Goal: Transaction & Acquisition: Purchase product/service

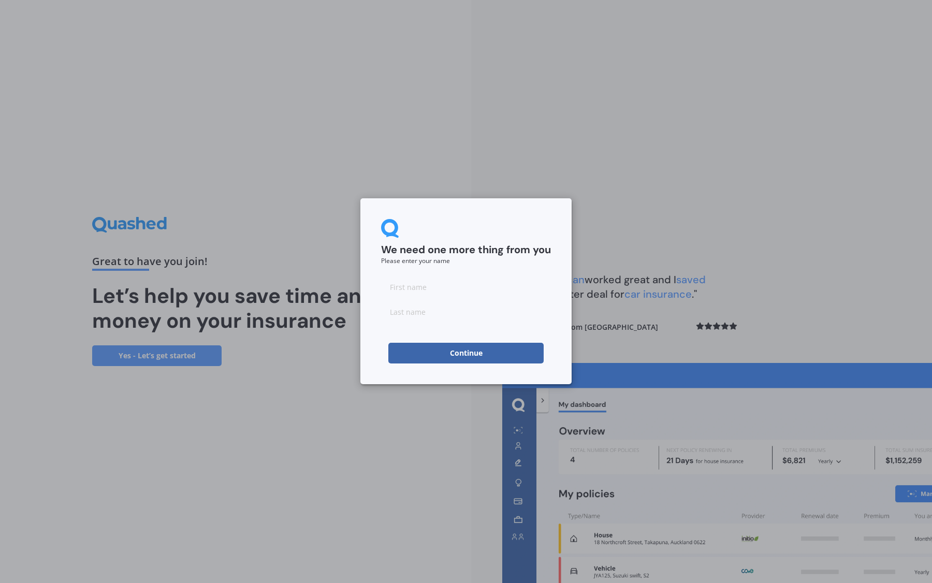
click at [390, 285] on input at bounding box center [466, 287] width 170 height 21
type input "[PERSON_NAME]"
click button "Continue" at bounding box center [466, 353] width 155 height 21
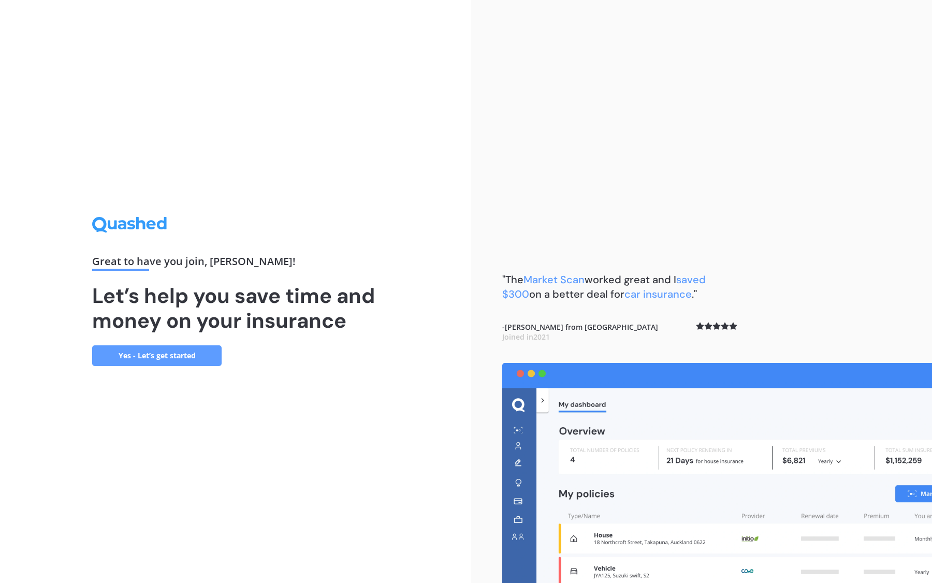
click at [165, 358] on link "Yes - Let’s get started" at bounding box center [157, 356] width 130 height 21
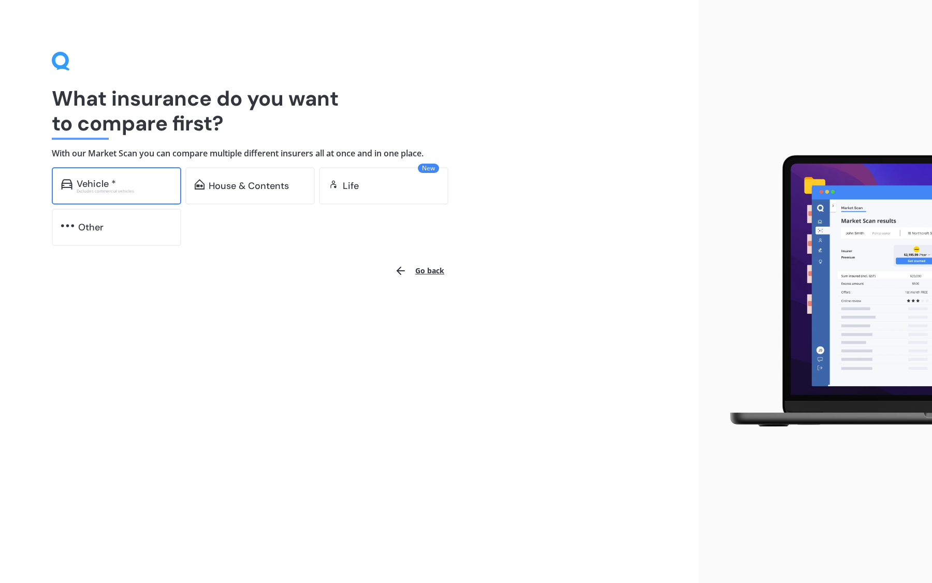
click at [134, 188] on div "Vehicle *" at bounding box center [124, 184] width 95 height 10
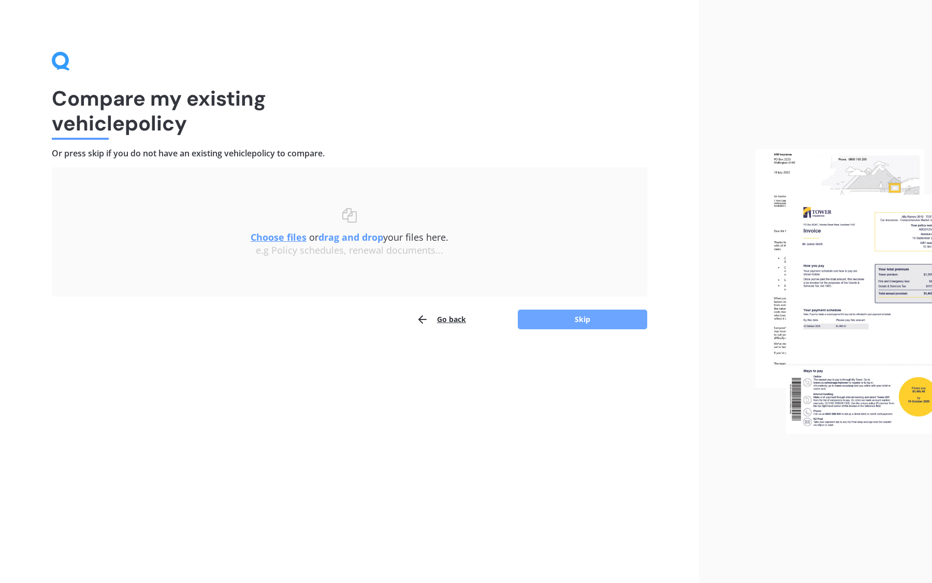
click at [549, 324] on button "Skip" at bounding box center [583, 320] width 130 height 20
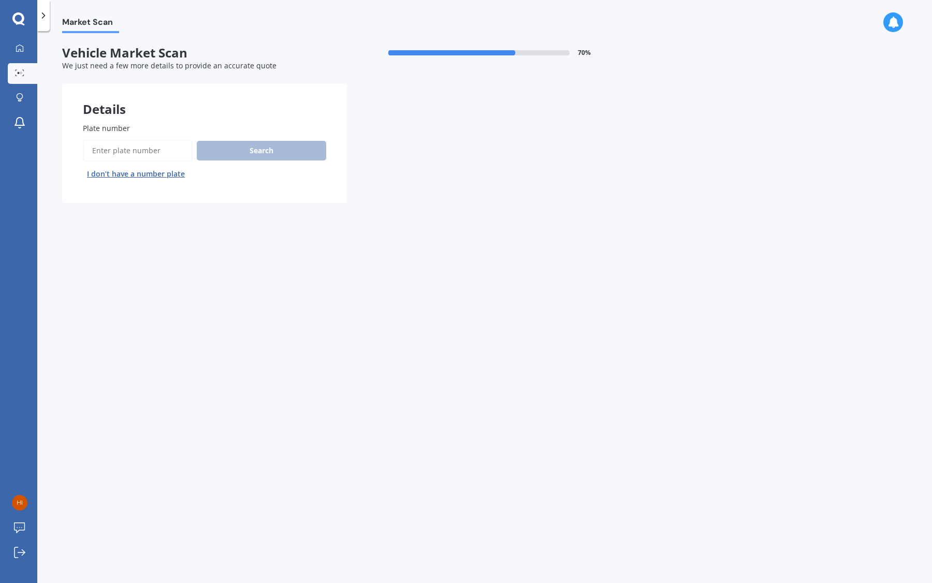
click at [136, 148] on input "Plate number" at bounding box center [138, 151] width 110 height 22
paste input "RHP779"
type input "RHP779"
click at [0, 0] on button "Next" at bounding box center [0, 0] width 0 height 0
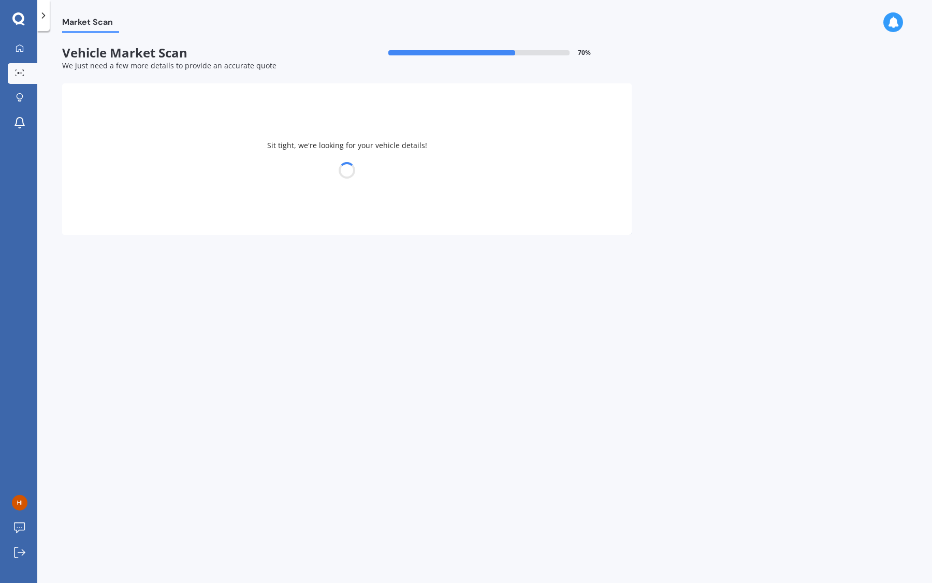
select select "MAZDA"
select select "ATENZA"
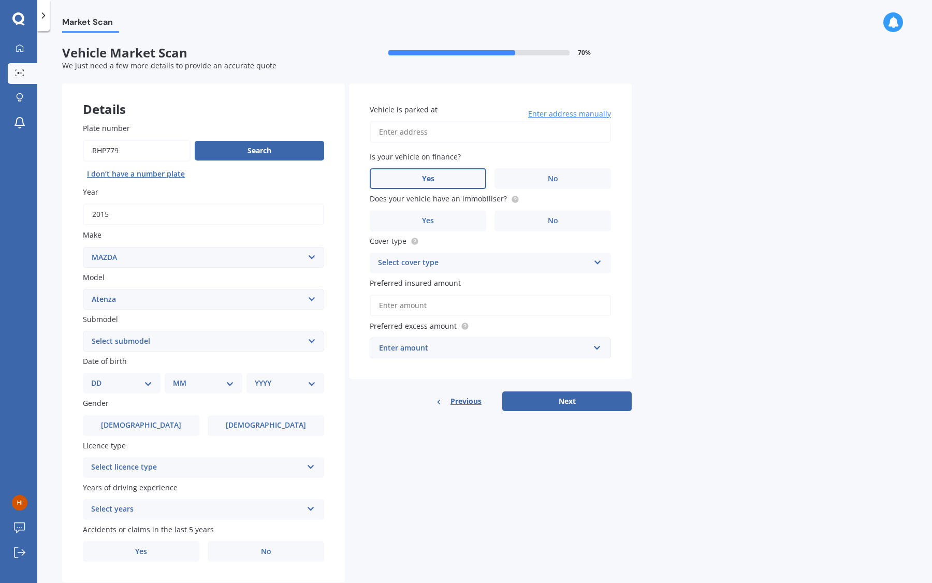
click at [471, 173] on label "Yes" at bounding box center [428, 178] width 117 height 21
click at [0, 0] on input "Yes" at bounding box center [0, 0] width 0 height 0
click at [450, 136] on input "Vehicle is parked at" at bounding box center [490, 132] width 241 height 22
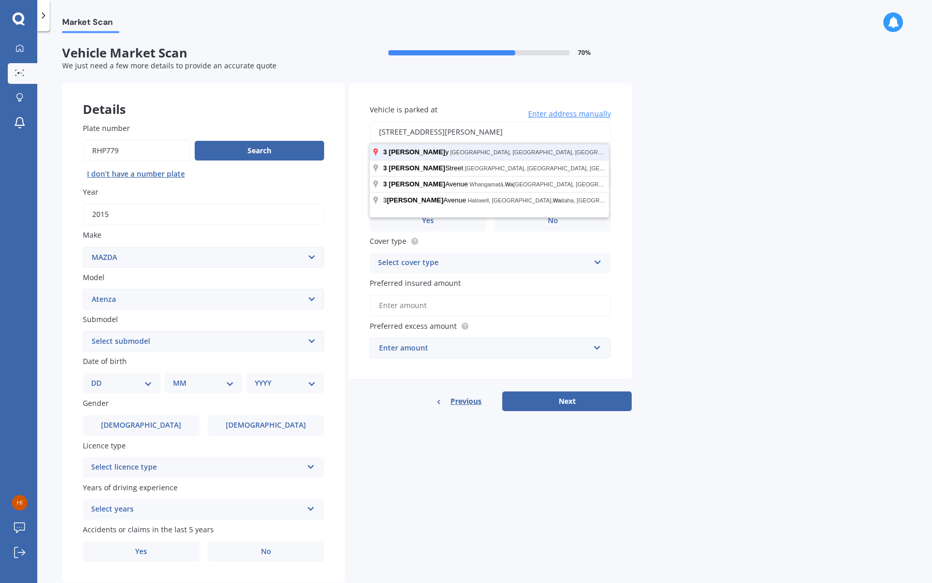
click at [502, 392] on button "Next" at bounding box center [567, 402] width 130 height 20
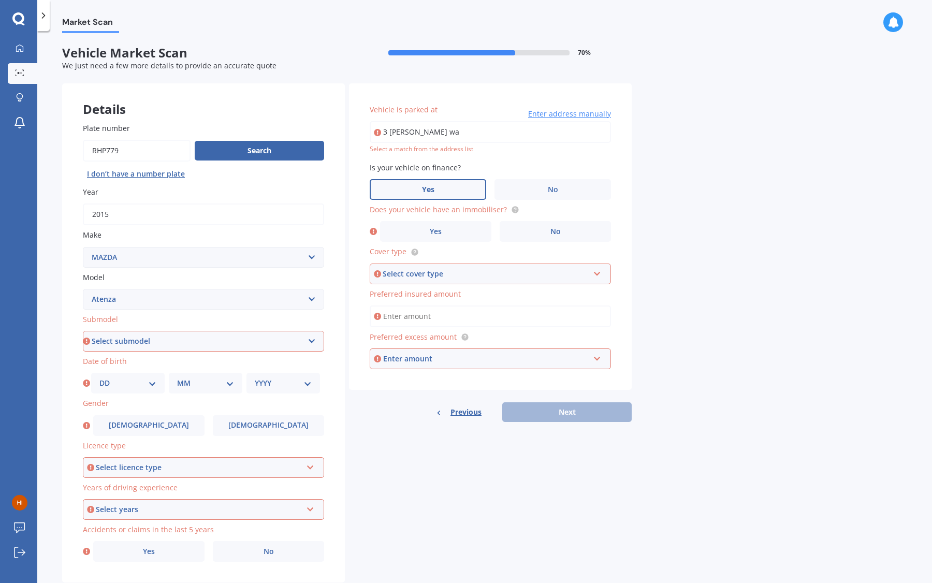
type input "[STREET_ADDRESS][PERSON_NAME]"
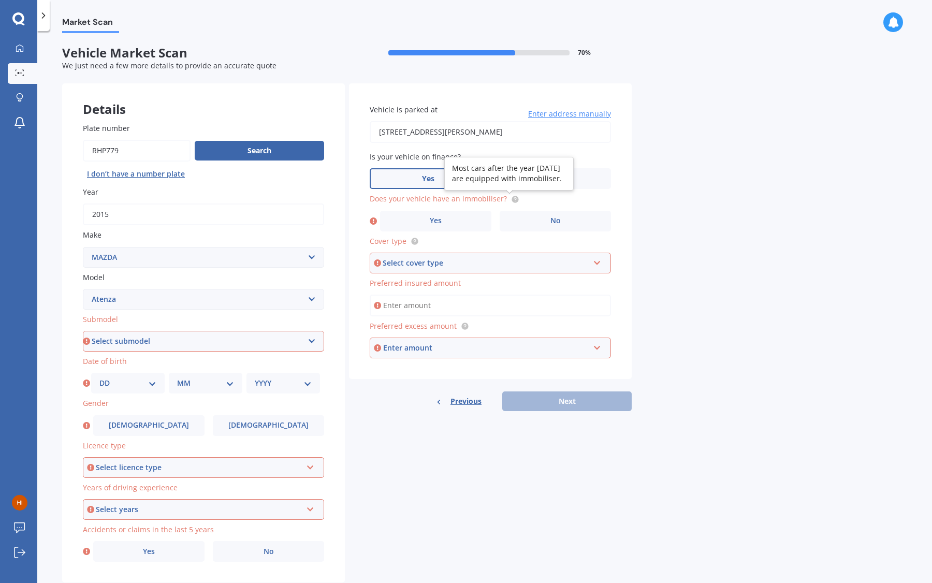
click at [514, 199] on icon at bounding box center [515, 198] width 2 height 2
click at [462, 227] on label "Yes" at bounding box center [435, 221] width 111 height 21
click at [0, 0] on input "Yes" at bounding box center [0, 0] width 0 height 0
click at [440, 268] on div "Select cover type" at bounding box center [486, 262] width 206 height 11
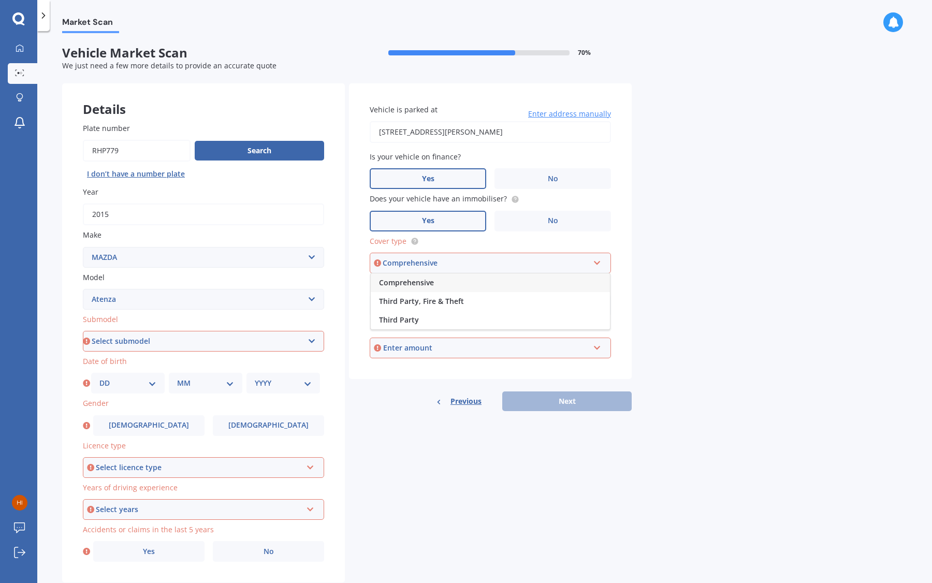
click at [425, 286] on span "Comprehensive" at bounding box center [406, 283] width 55 height 10
click at [419, 308] on input "Preferred insured amount" at bounding box center [490, 306] width 241 height 22
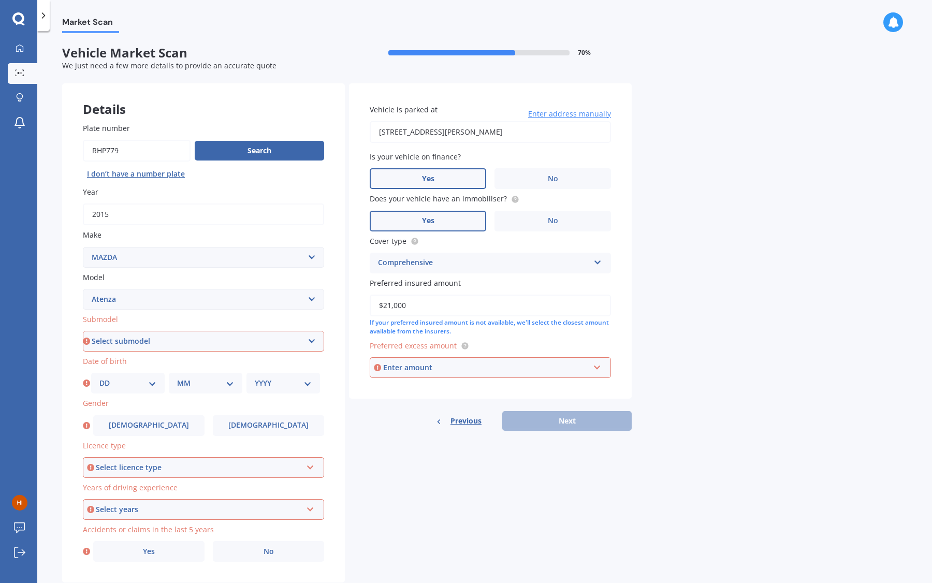
type input "$21,000"
click at [411, 367] on div "Enter amount" at bounding box center [486, 367] width 206 height 11
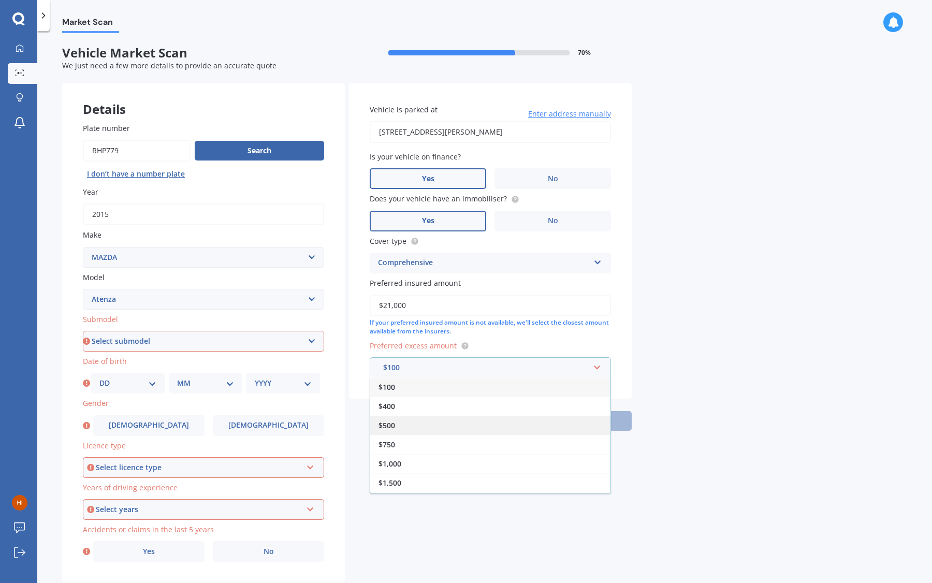
click at [403, 429] on div "$500" at bounding box center [490, 425] width 240 height 19
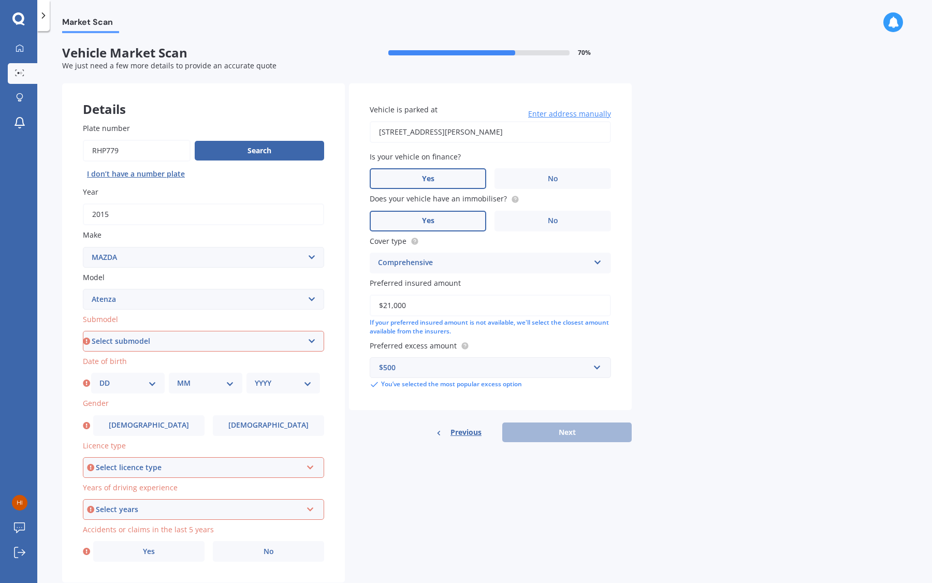
click at [547, 440] on div "Previous Next" at bounding box center [490, 433] width 283 height 20
click at [544, 431] on div "Previous Next" at bounding box center [490, 433] width 283 height 20
click at [194, 343] on select "Select submodel (All other) Diesel Diesel Turbo Hatchback Sedan Turbo Wagon" at bounding box center [203, 341] width 241 height 21
select select "WAGON"
click at [83, 332] on select "Select submodel (All other) Diesel Diesel Turbo Hatchback Sedan Turbo Wagon" at bounding box center [203, 341] width 241 height 21
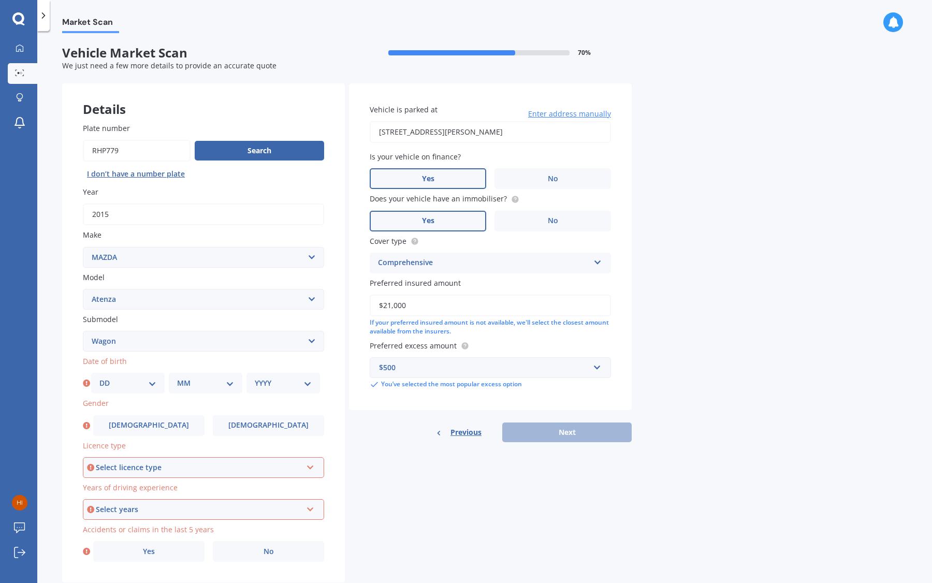
click at [134, 385] on select "DD 01 02 03 04 05 06 07 08 09 10 11 12 13 14 15 16 17 18 19 20 21 22 23 24 25 2…" at bounding box center [127, 383] width 57 height 11
select select "07"
click at [99, 379] on select "DD 01 02 03 04 05 06 07 08 09 10 11 12 13 14 15 16 17 18 19 20 21 22 23 24 25 2…" at bounding box center [127, 383] width 57 height 11
click at [190, 387] on select "MM 01 02 03 04 05 06 07 08 09 10 11 12" at bounding box center [205, 383] width 57 height 11
select select "01"
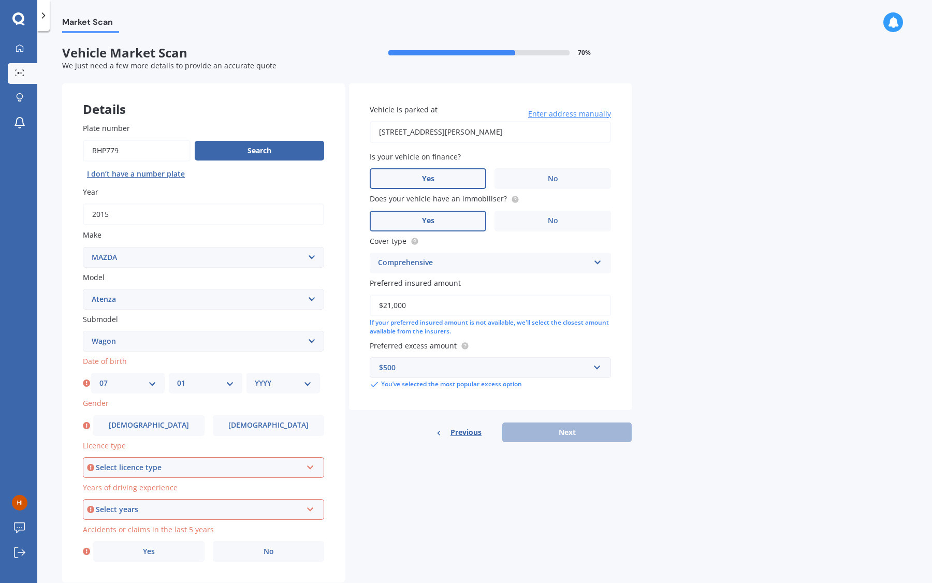
click at [177, 379] on select "MM 01 02 03 04 05 06 07 08 09 10 11 12" at bounding box center [205, 383] width 57 height 11
click at [264, 386] on select "YYYY 2025 2024 2023 2022 2021 2020 2019 2018 2017 2016 2015 2014 2013 2012 2011…" at bounding box center [283, 383] width 57 height 11
select select "1998"
click at [255, 379] on select "YYYY 2025 2024 2023 2022 2021 2020 2019 2018 2017 2016 2015 2014 2013 2012 2011…" at bounding box center [283, 383] width 57 height 11
click at [141, 430] on span "[DEMOGRAPHIC_DATA]" at bounding box center [149, 425] width 82 height 9
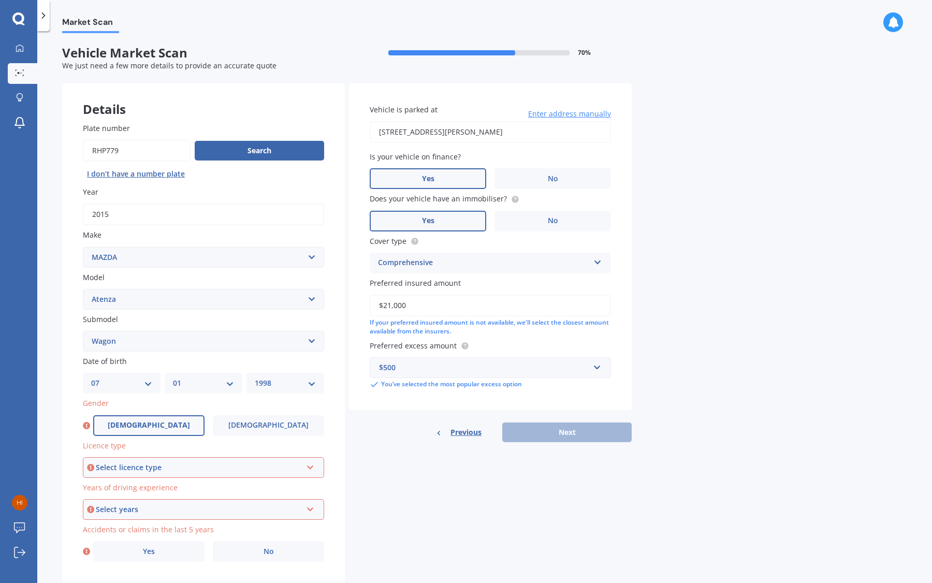
click at [0, 0] on input "[DEMOGRAPHIC_DATA]" at bounding box center [0, 0] width 0 height 0
click at [126, 472] on div "Select licence type" at bounding box center [199, 467] width 206 height 11
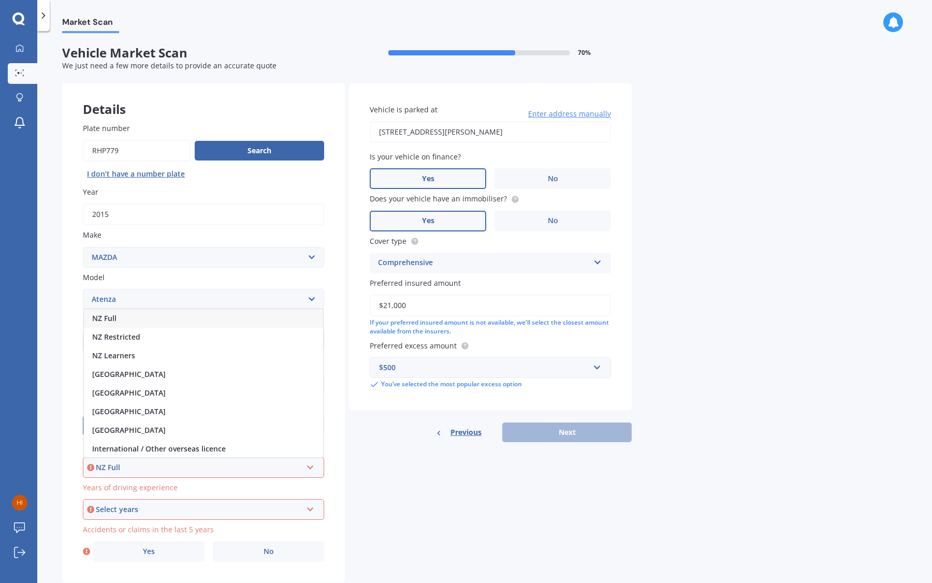
click at [142, 328] on div "NZ Full" at bounding box center [203, 318] width 239 height 19
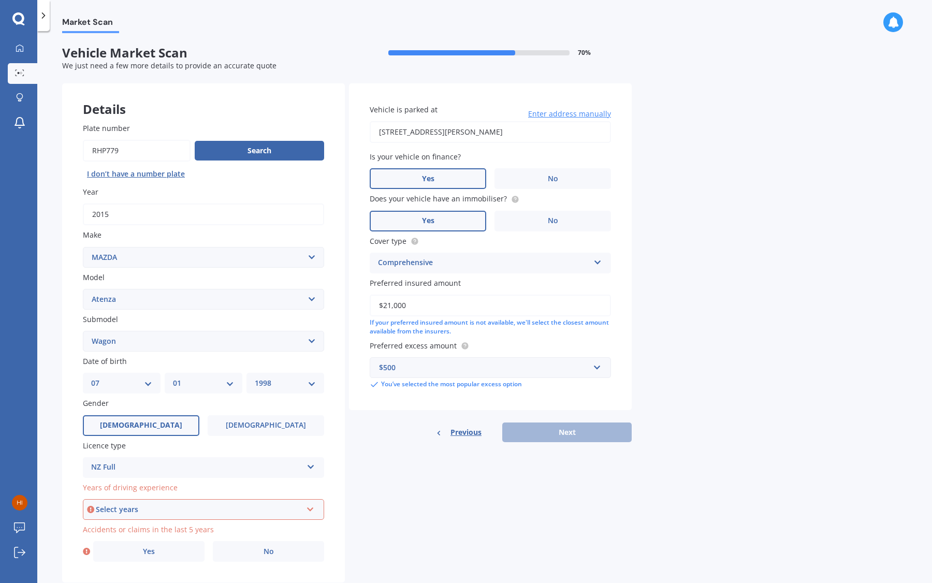
click at [108, 513] on div "Select years" at bounding box center [199, 509] width 206 height 11
click at [111, 418] on span "5 or more years" at bounding box center [120, 415] width 56 height 10
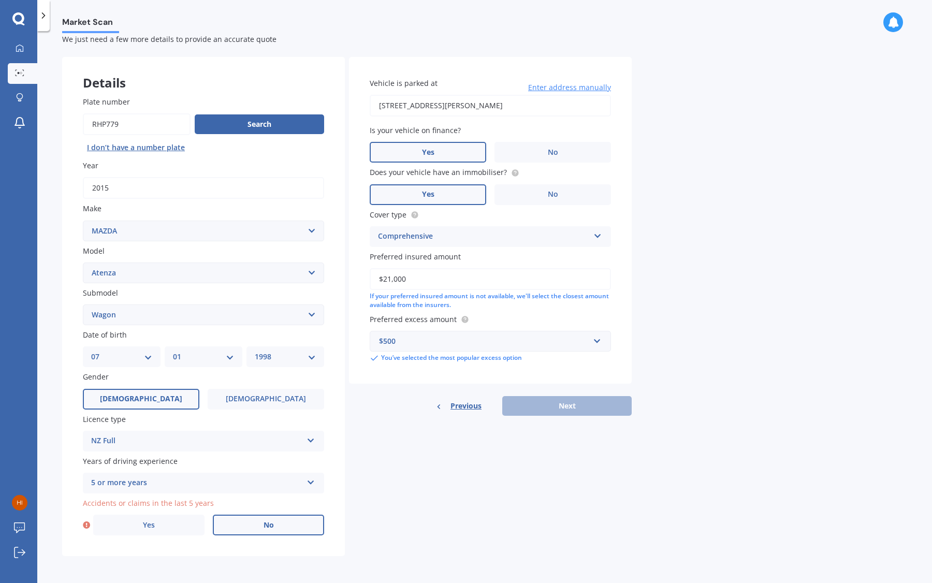
click at [238, 527] on label "No" at bounding box center [268, 525] width 111 height 21
click at [0, 0] on input "No" at bounding box center [0, 0] width 0 height 0
click at [518, 404] on button "Next" at bounding box center [567, 406] width 130 height 20
select select "07"
select select "01"
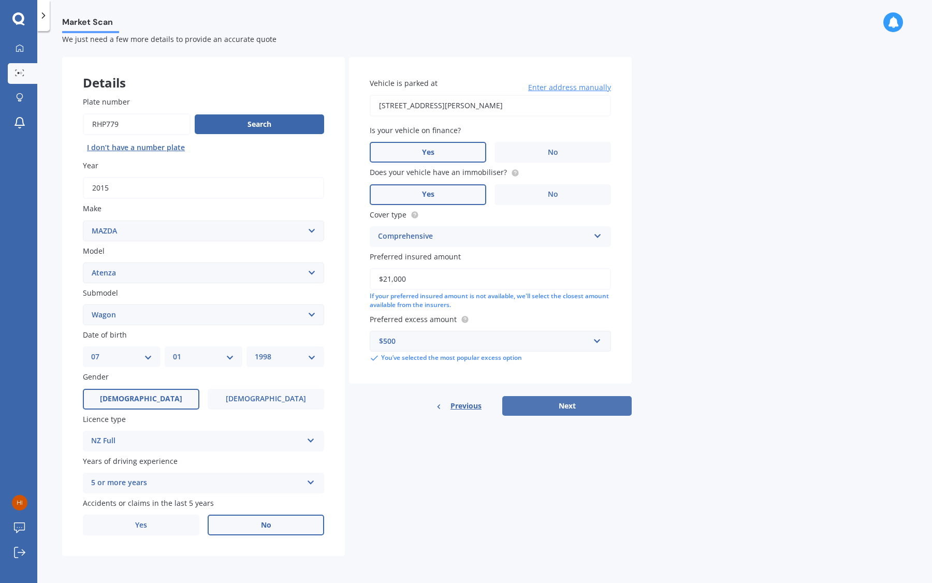
select select "1998"
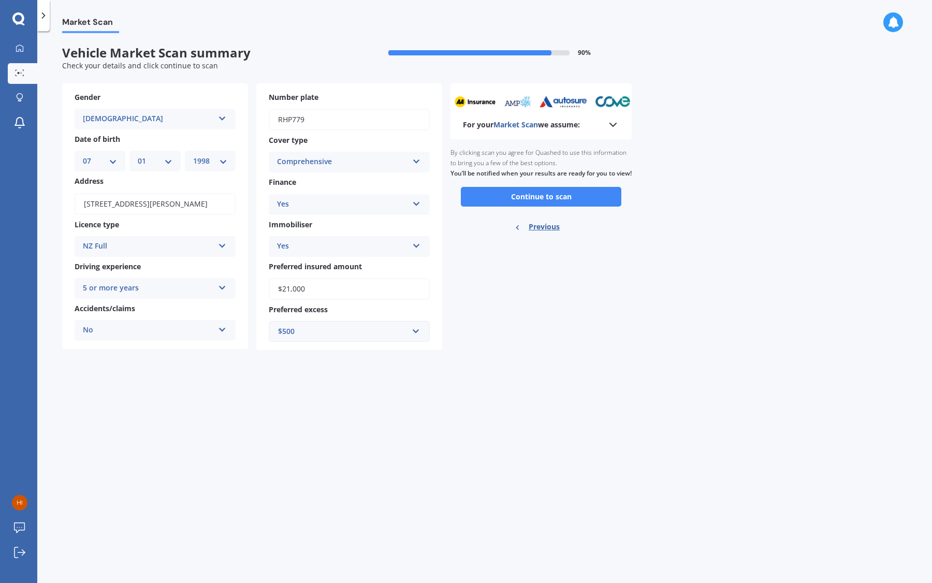
scroll to position [0, 0]
click at [533, 203] on button "Continue to scan" at bounding box center [541, 197] width 161 height 20
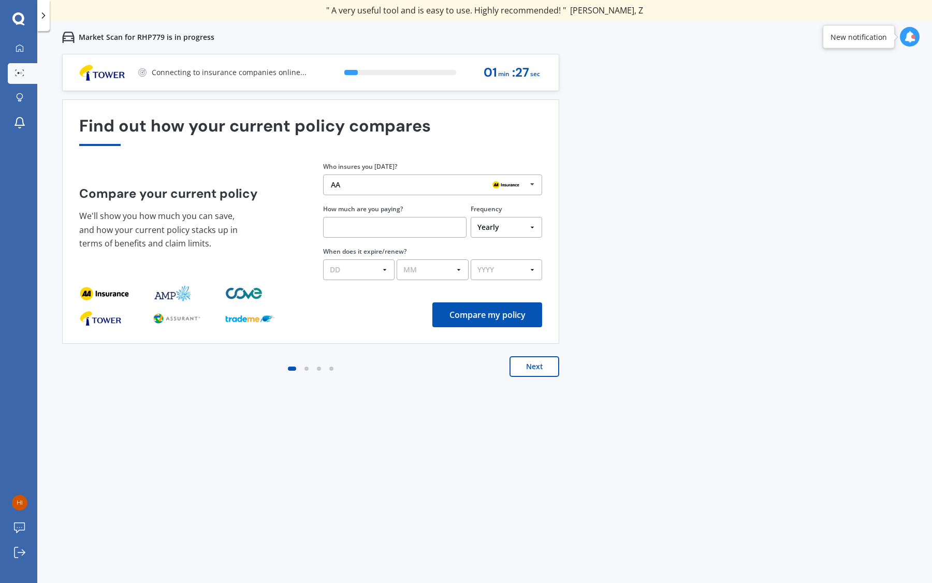
click at [543, 371] on button "Next" at bounding box center [535, 366] width 50 height 21
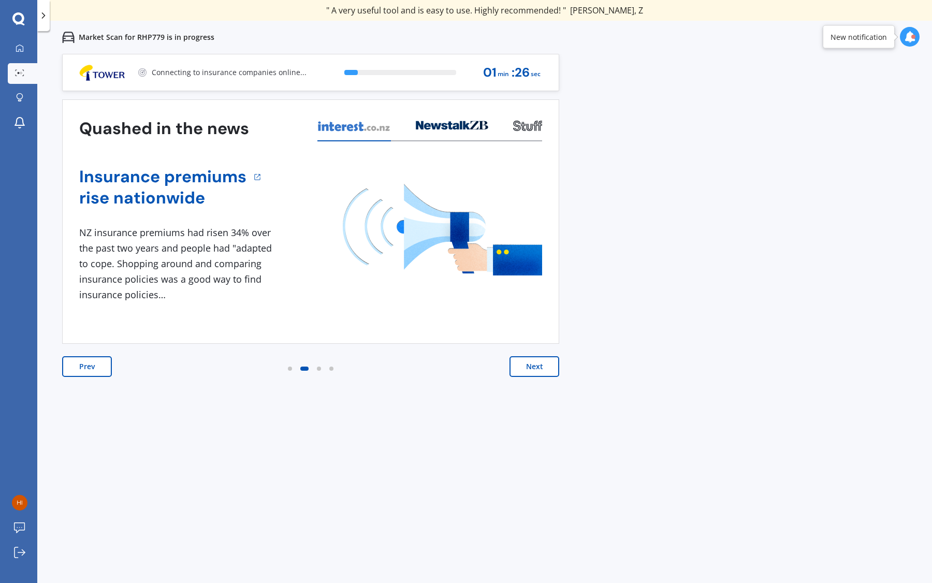
click at [543, 371] on button "Next" at bounding box center [535, 366] width 50 height 21
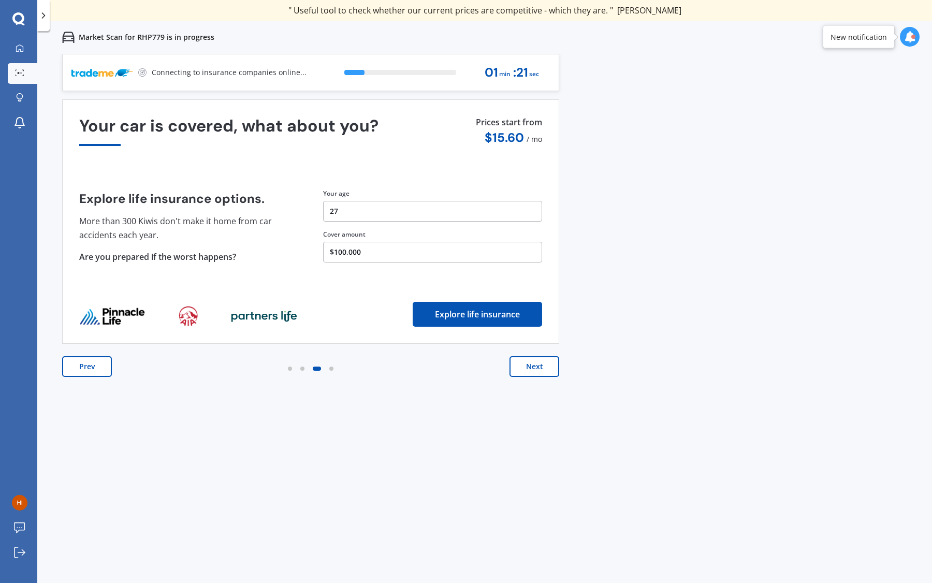
click at [541, 365] on button "Next" at bounding box center [535, 366] width 50 height 21
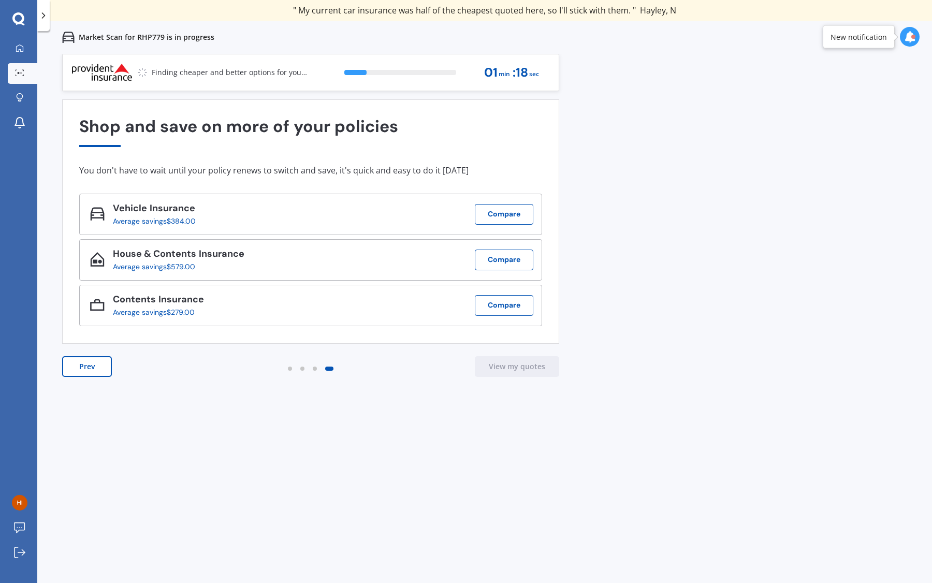
click at [90, 367] on button "Prev" at bounding box center [87, 366] width 50 height 21
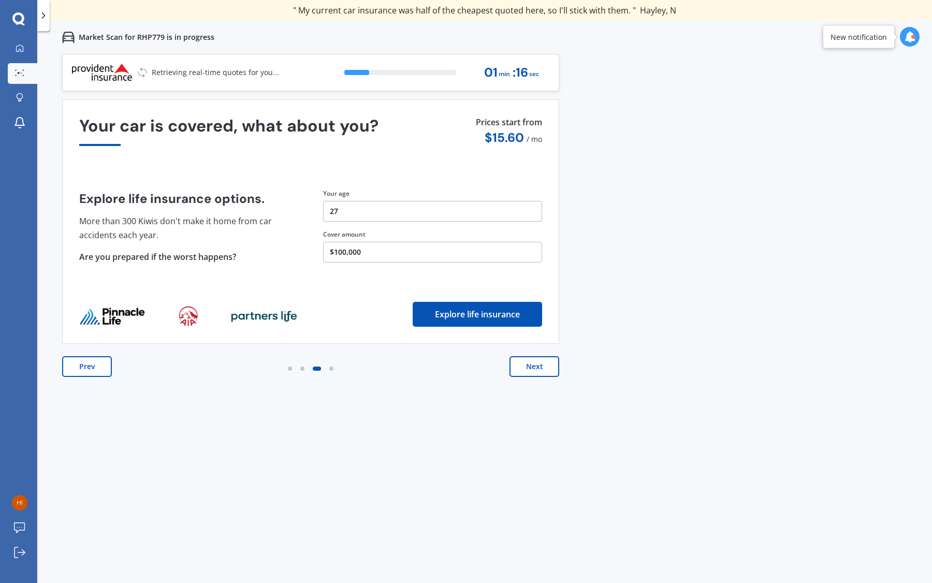
click at [90, 367] on button "Prev" at bounding box center [87, 366] width 50 height 21
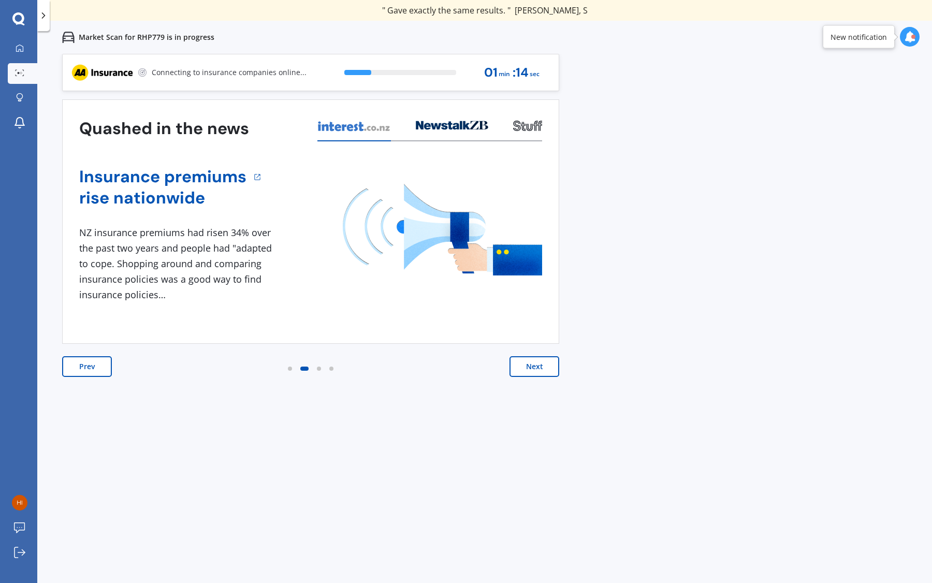
click at [537, 364] on button "Next" at bounding box center [535, 366] width 50 height 21
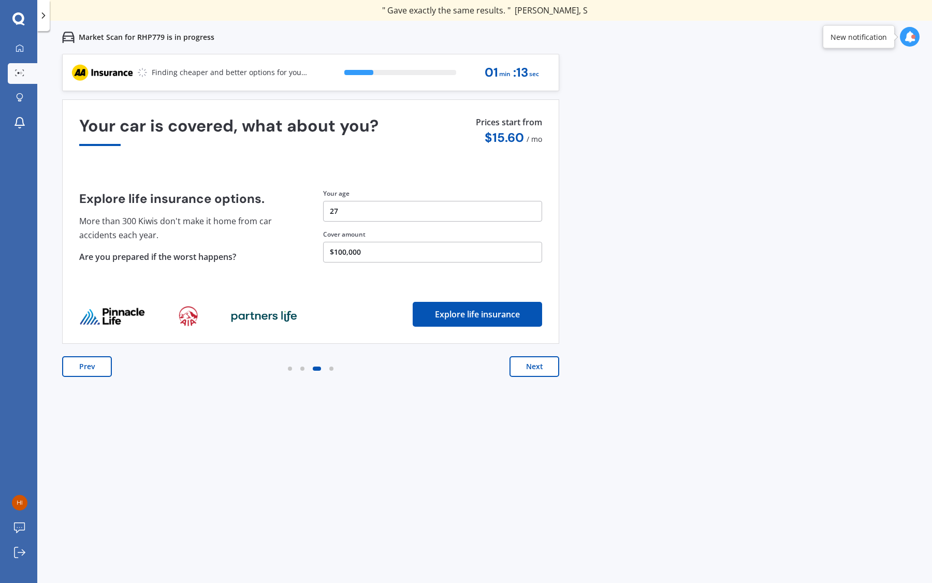
click at [537, 364] on button "Next" at bounding box center [535, 366] width 50 height 21
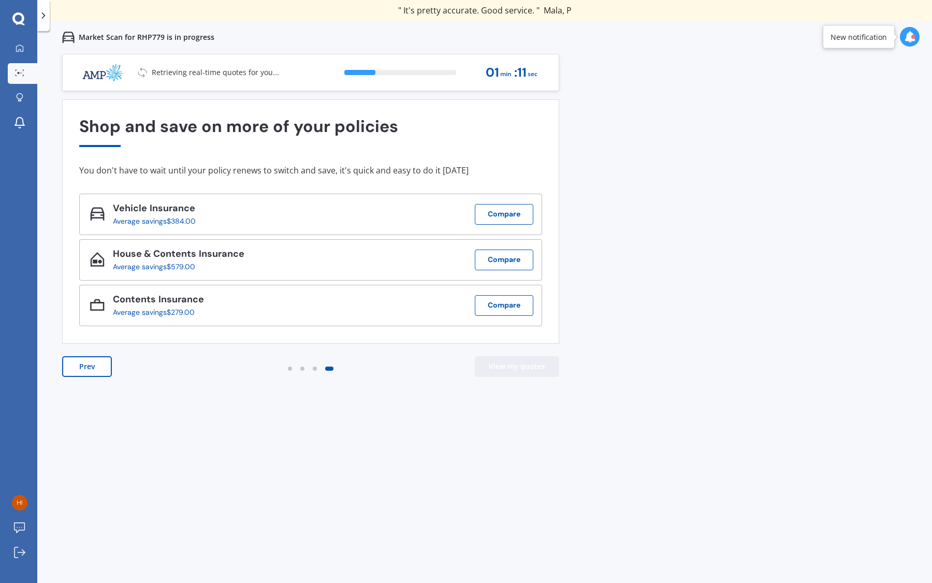
click at [537, 364] on button "View my quotes" at bounding box center [517, 366] width 84 height 21
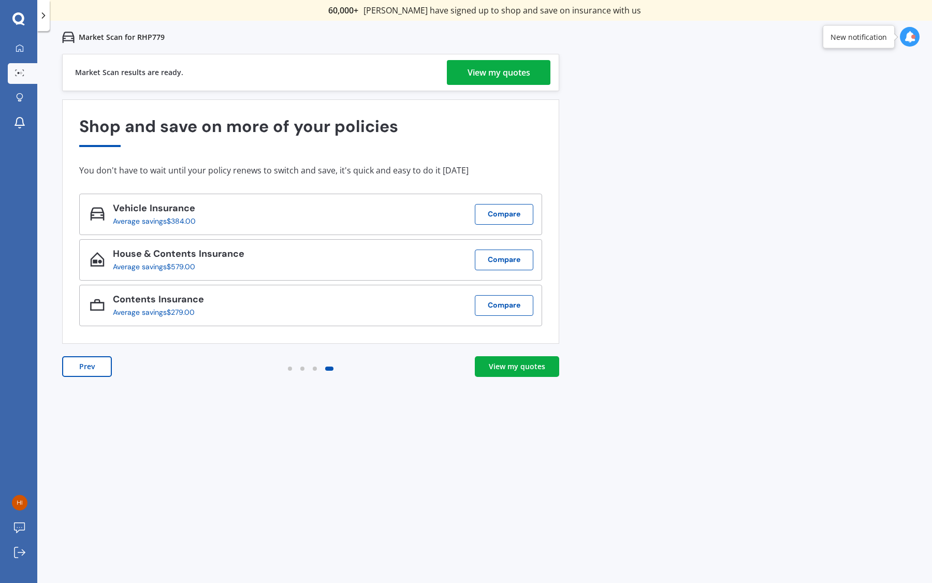
click at [480, 67] on div "View my quotes" at bounding box center [499, 72] width 63 height 25
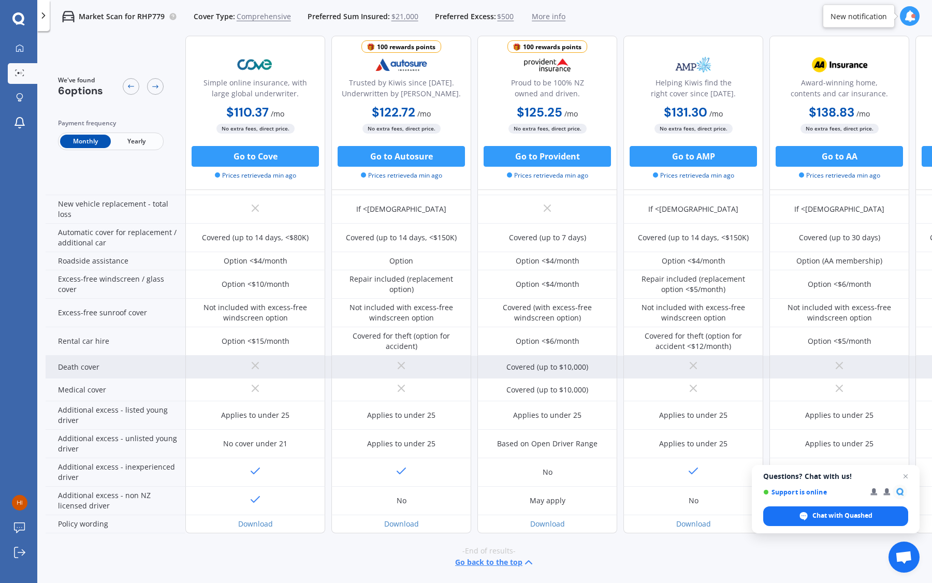
scroll to position [315, 128]
